Goal: Contribute content

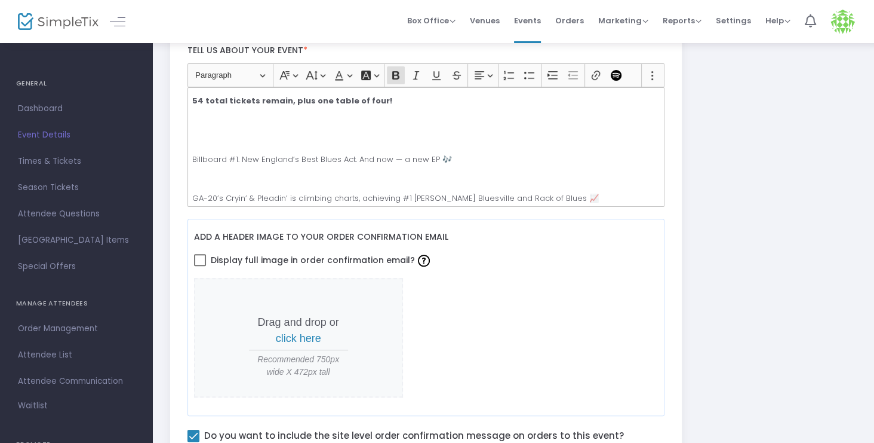
click at [376, 96] on p "54 total tickets remain, plus one table of four!" at bounding box center [425, 101] width 467 height 12
click at [250, 98] on p "REMAINING TICKETS" at bounding box center [425, 101] width 467 height 12
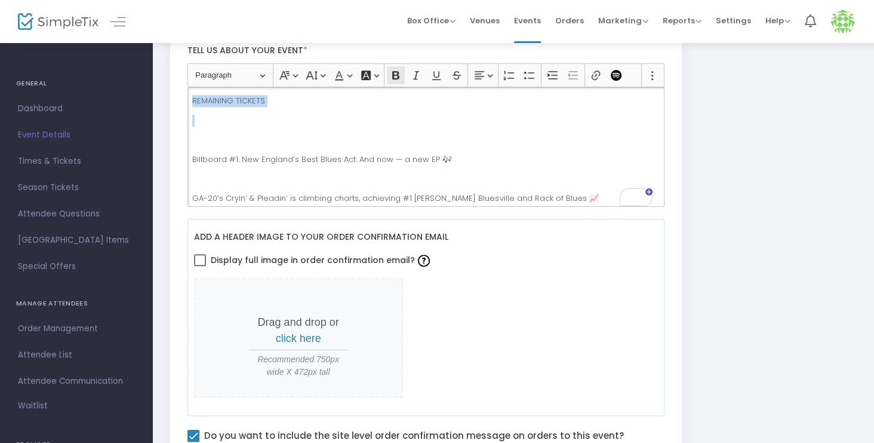
click at [395, 73] on icon "Editor toolbar" at bounding box center [395, 75] width 7 height 8
click at [429, 73] on button "Underline (CTRL+U) Underline" at bounding box center [437, 75] width 18 height 18
click at [262, 109] on div "REMAINING TICKETS Billboard #1. New England’s Best Blues Act. And now — a new E…" at bounding box center [427, 146] width 478 height 119
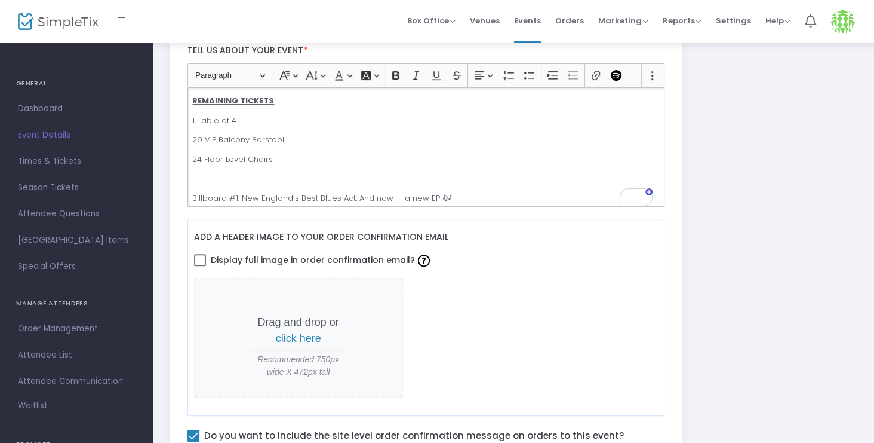
click at [203, 154] on p "24 Floor Level Chairs" at bounding box center [425, 160] width 467 height 12
click at [247, 157] on p "24 1st Floor Level Chairs" at bounding box center [425, 160] width 467 height 12
click at [247, 159] on p "24 1st Floor Level Chairs" at bounding box center [425, 160] width 467 height 12
click at [246, 161] on p "24 1st Floor Level Chairs" at bounding box center [425, 160] width 467 height 12
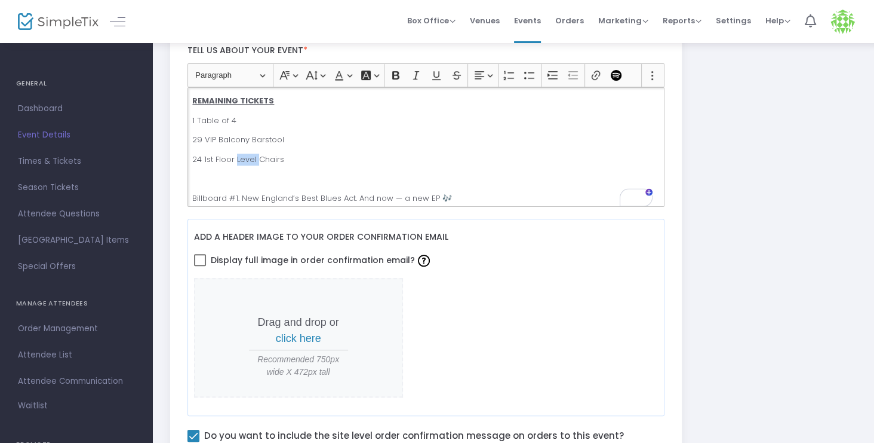
click at [246, 161] on p "24 1st Floor Level Chairs" at bounding box center [425, 160] width 467 height 12
click at [283, 136] on p "29 VIP Balcony Barstool" at bounding box center [425, 140] width 467 height 12
click at [319, 157] on p "24 1st Floor Standard Chairs" at bounding box center [425, 160] width 467 height 12
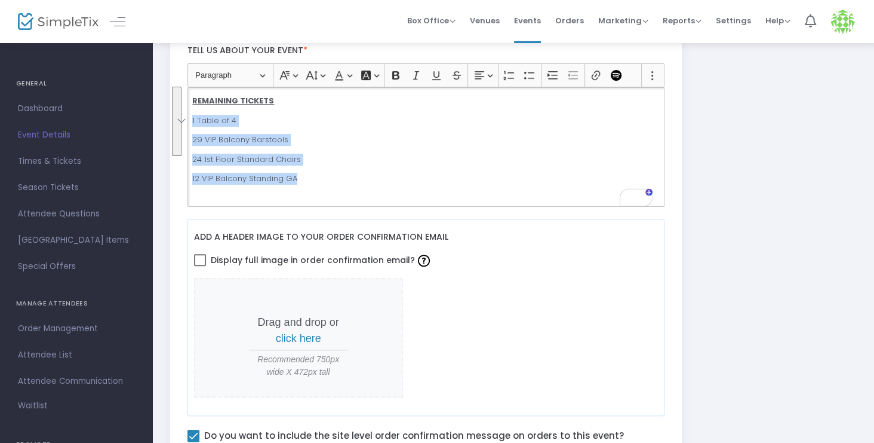
drag, startPoint x: 297, startPoint y: 174, endPoint x: 185, endPoint y: 111, distance: 128.6
click at [185, 111] on div "Heading Paragraph Paragraph Heading 1 Heading 2 Heading 3 Font Family Font Fami…" at bounding box center [426, 134] width 489 height 143
click at [524, 75] on icon "Editor toolbar" at bounding box center [530, 75] width 12 height 12
